Goal: Transaction & Acquisition: Purchase product/service

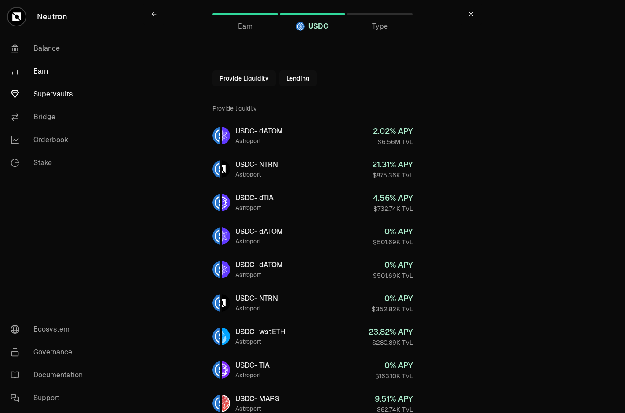
click at [53, 98] on link "Supervaults" at bounding box center [49, 94] width 91 height 23
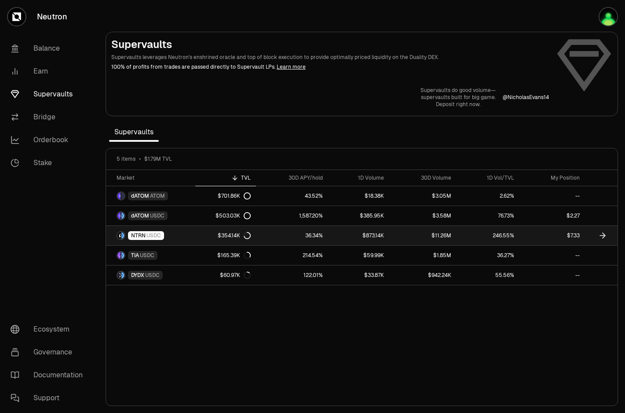
click at [168, 231] on link "NTRN USDC" at bounding box center [150, 235] width 89 height 19
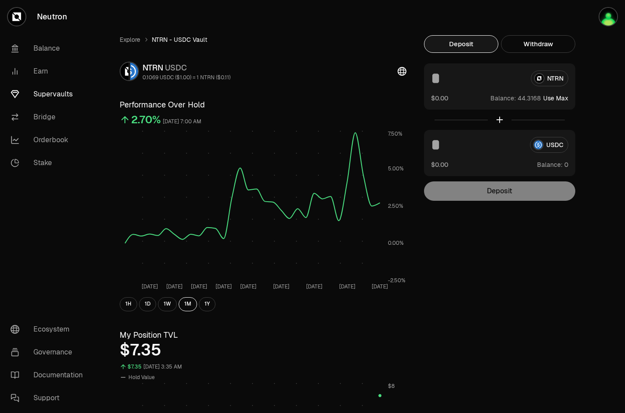
click at [472, 82] on input at bounding box center [477, 78] width 93 height 16
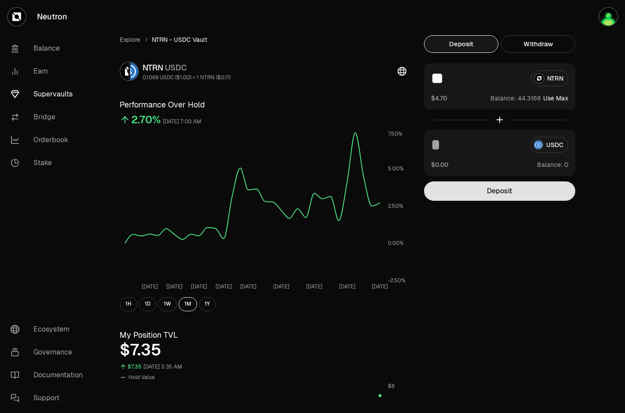
type input "**"
click at [494, 186] on button "Deposit" at bounding box center [499, 190] width 151 height 19
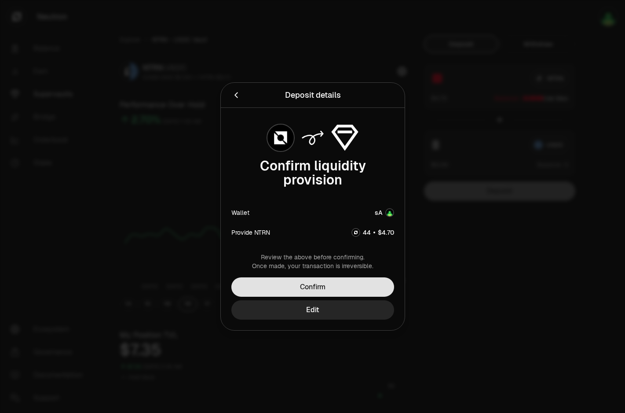
click at [319, 287] on button "Confirm" at bounding box center [312, 286] width 163 height 19
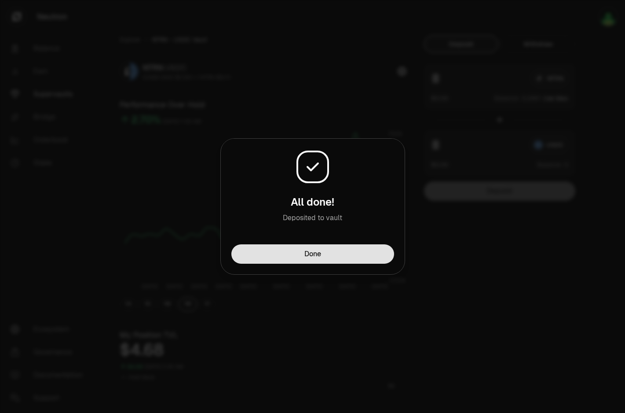
click at [363, 248] on button "Done" at bounding box center [312, 253] width 163 height 19
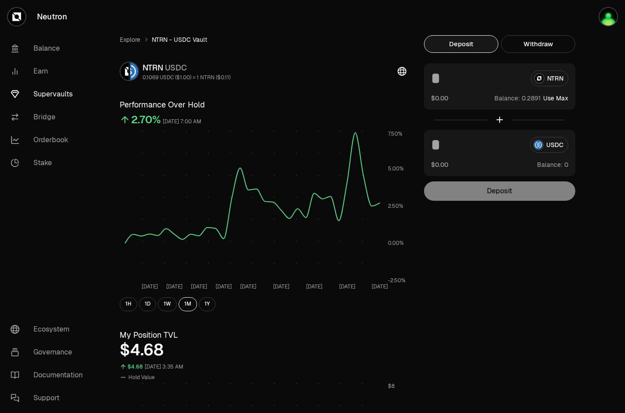
click at [48, 101] on link "Supervaults" at bounding box center [49, 94] width 91 height 23
